Goal: Transaction & Acquisition: Purchase product/service

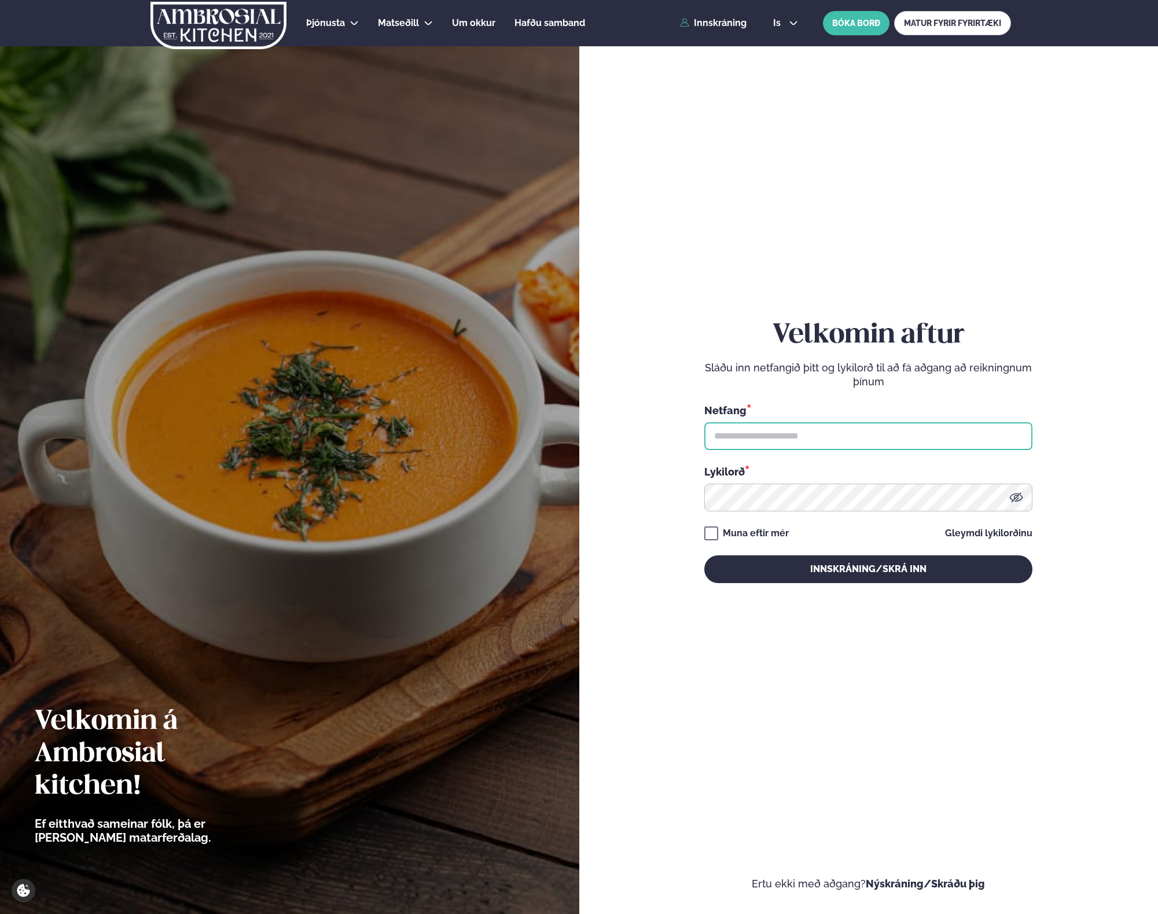
click at [756, 447] on input "text" at bounding box center [868, 436] width 328 height 28
type input "**********"
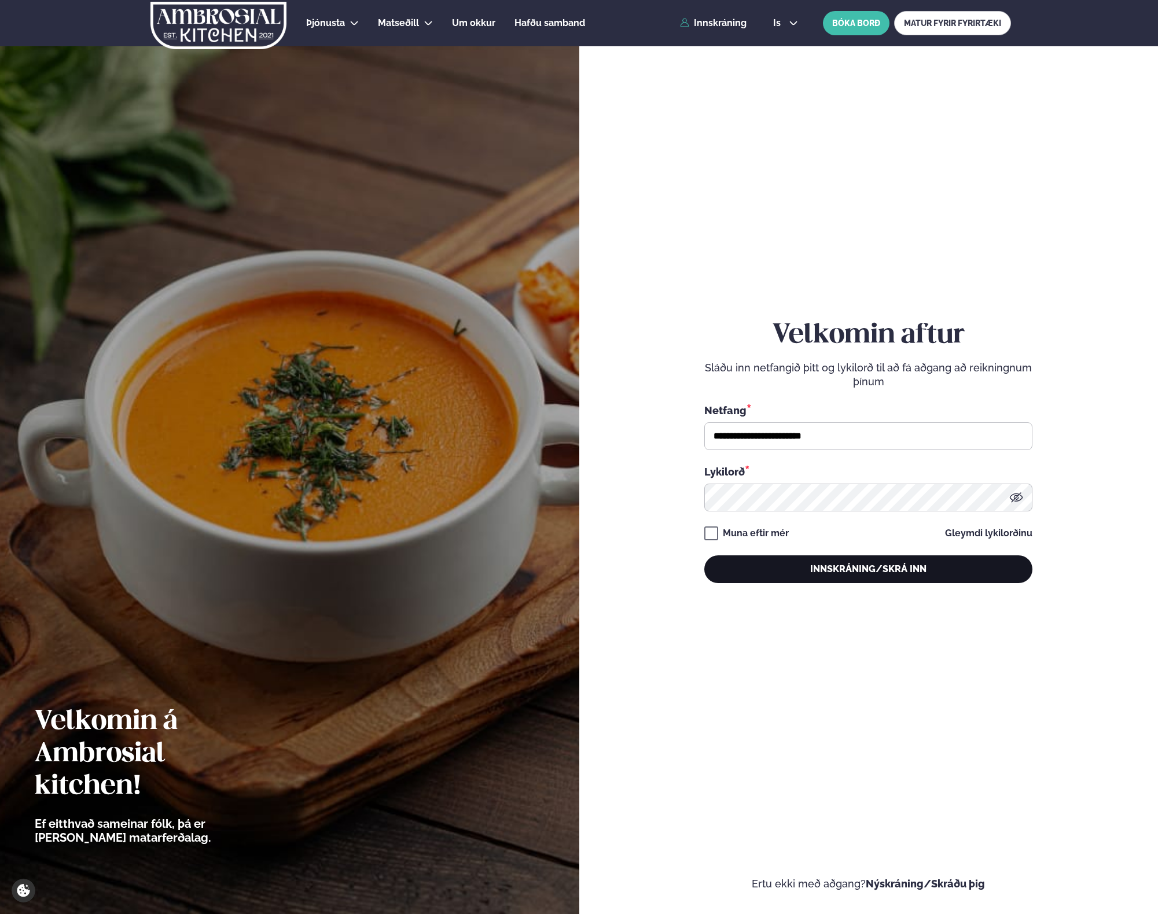
click at [759, 567] on button "Innskráning/Skrá inn" at bounding box center [868, 570] width 328 height 28
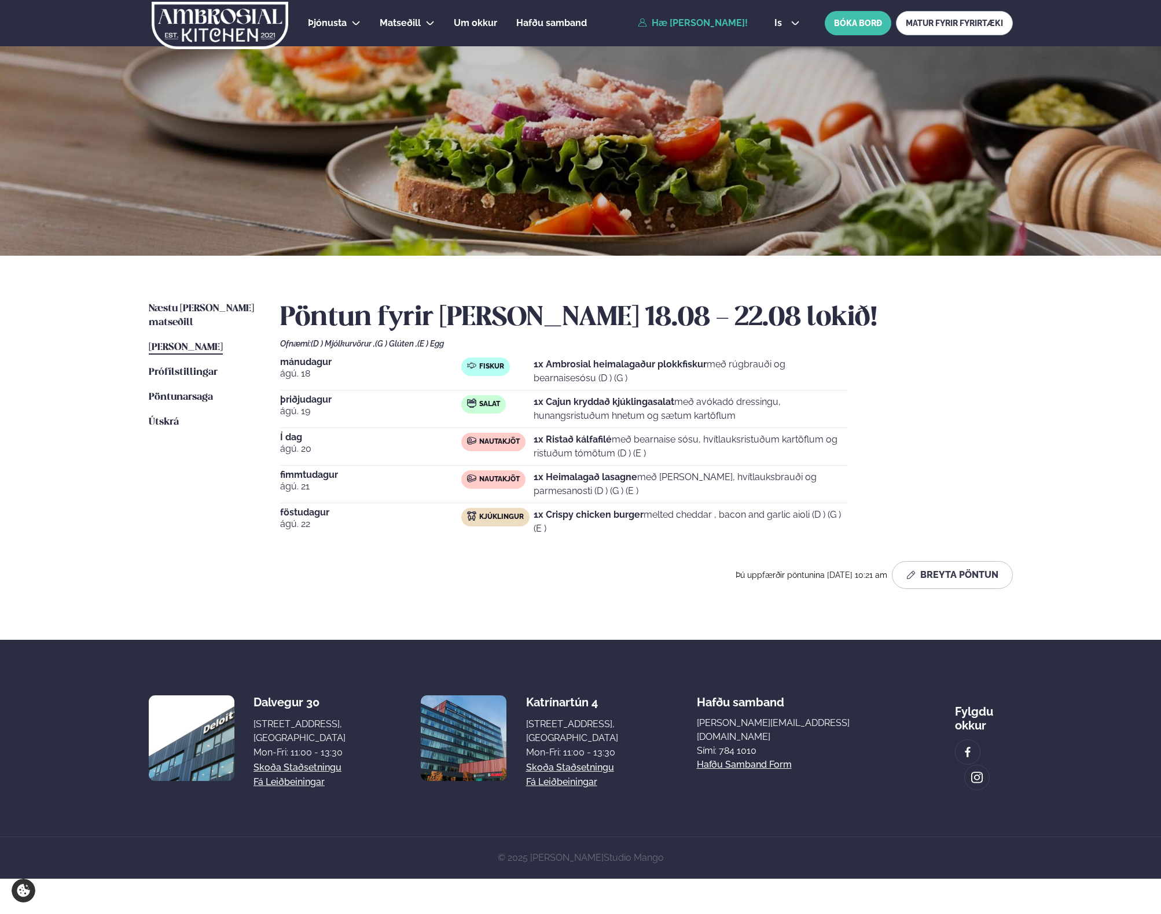
click at [569, 439] on strong "1x Ristað kálfafilé" at bounding box center [573, 439] width 78 height 11
